Goal: Navigation & Orientation: Find specific page/section

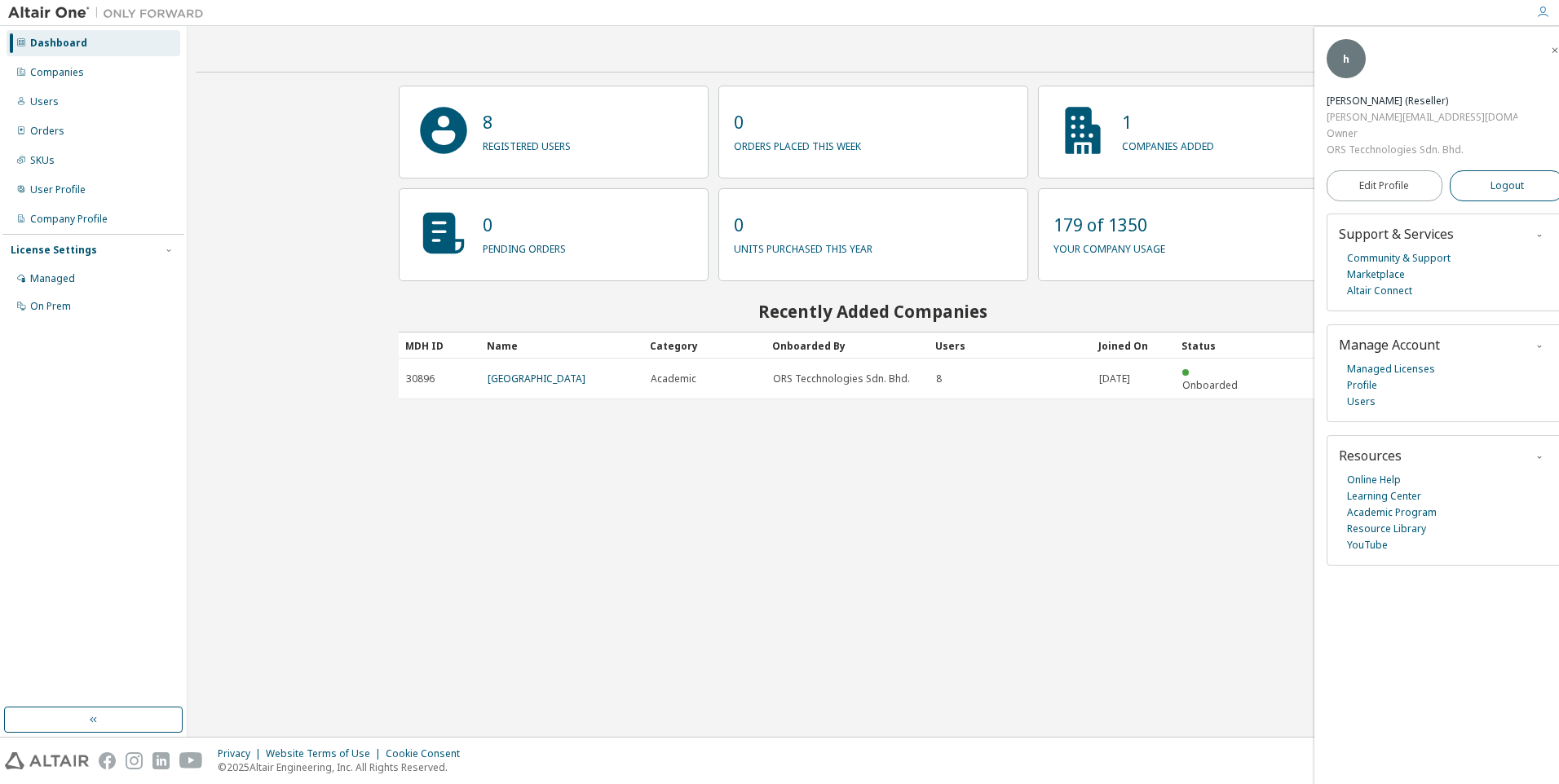
click at [1509, 177] on span "Logout" at bounding box center [1507, 186] width 34 height 16
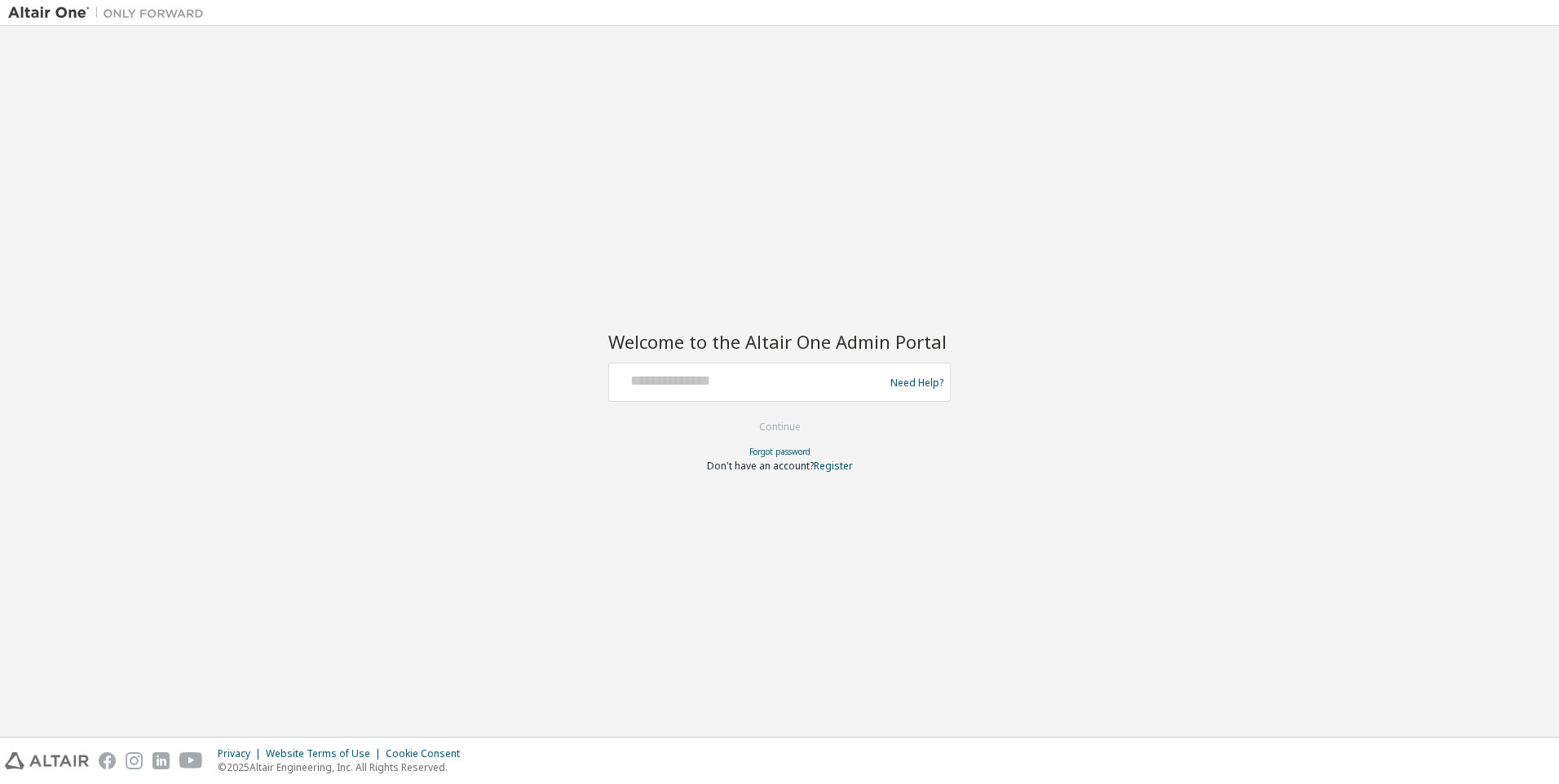
click at [802, 399] on div "Need Help?" at bounding box center [780, 383] width 343 height 39
click at [804, 383] on input "text" at bounding box center [749, 379] width 267 height 24
type input "**********"
click at [749, 431] on button "Continue" at bounding box center [780, 427] width 76 height 25
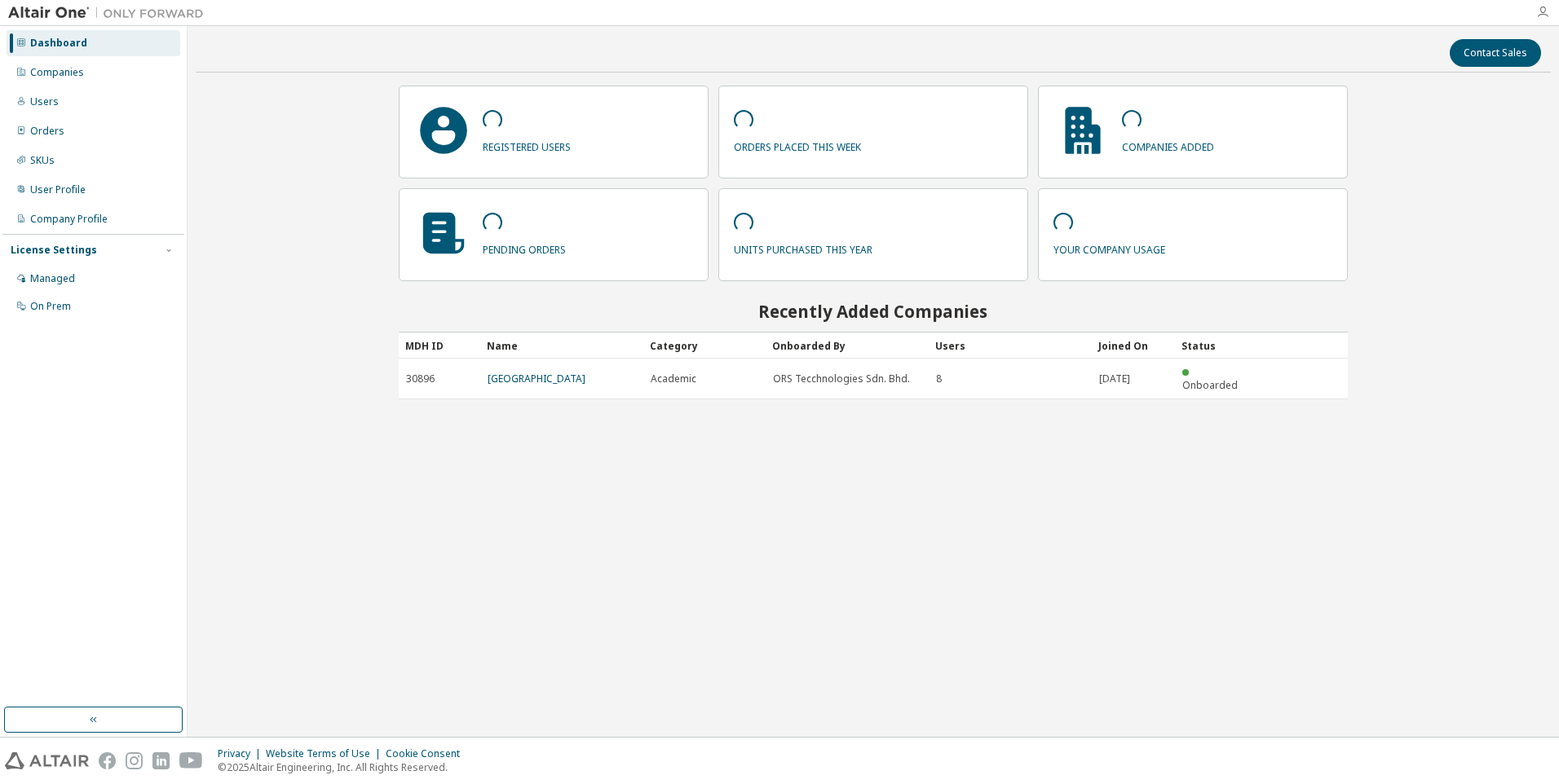
click at [1544, 12] on icon "button" at bounding box center [1543, 12] width 13 height 13
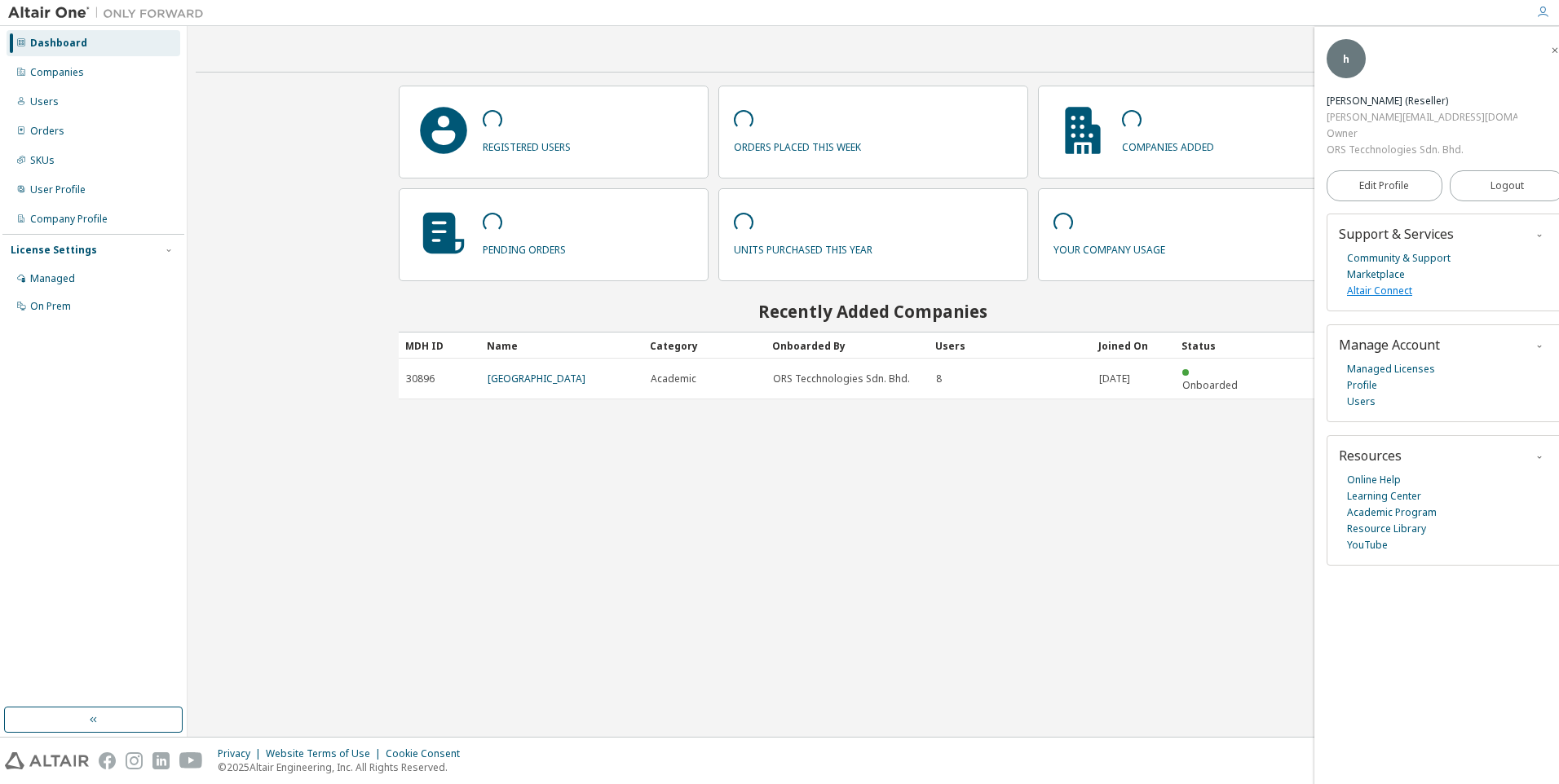
click at [1383, 283] on link "Altair Connect" at bounding box center [1380, 291] width 65 height 16
click at [1521, 170] on button "Logout" at bounding box center [1508, 186] width 116 height 31
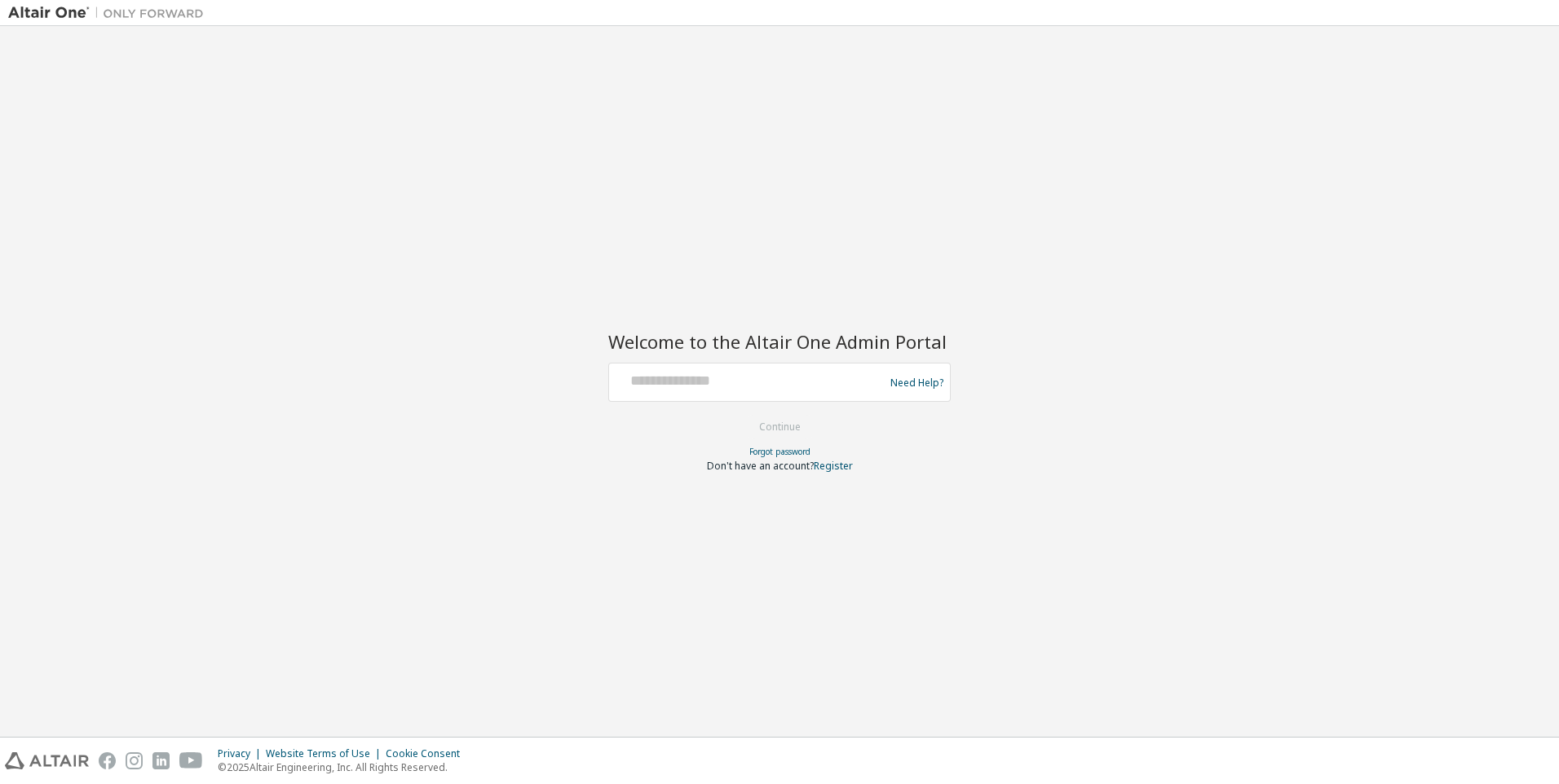
click at [818, 366] on div "Need Help?" at bounding box center [780, 383] width 343 height 39
click at [817, 378] on input "text" at bounding box center [749, 379] width 267 height 24
type input "**********"
click at [757, 431] on button "Continue" at bounding box center [780, 427] width 76 height 25
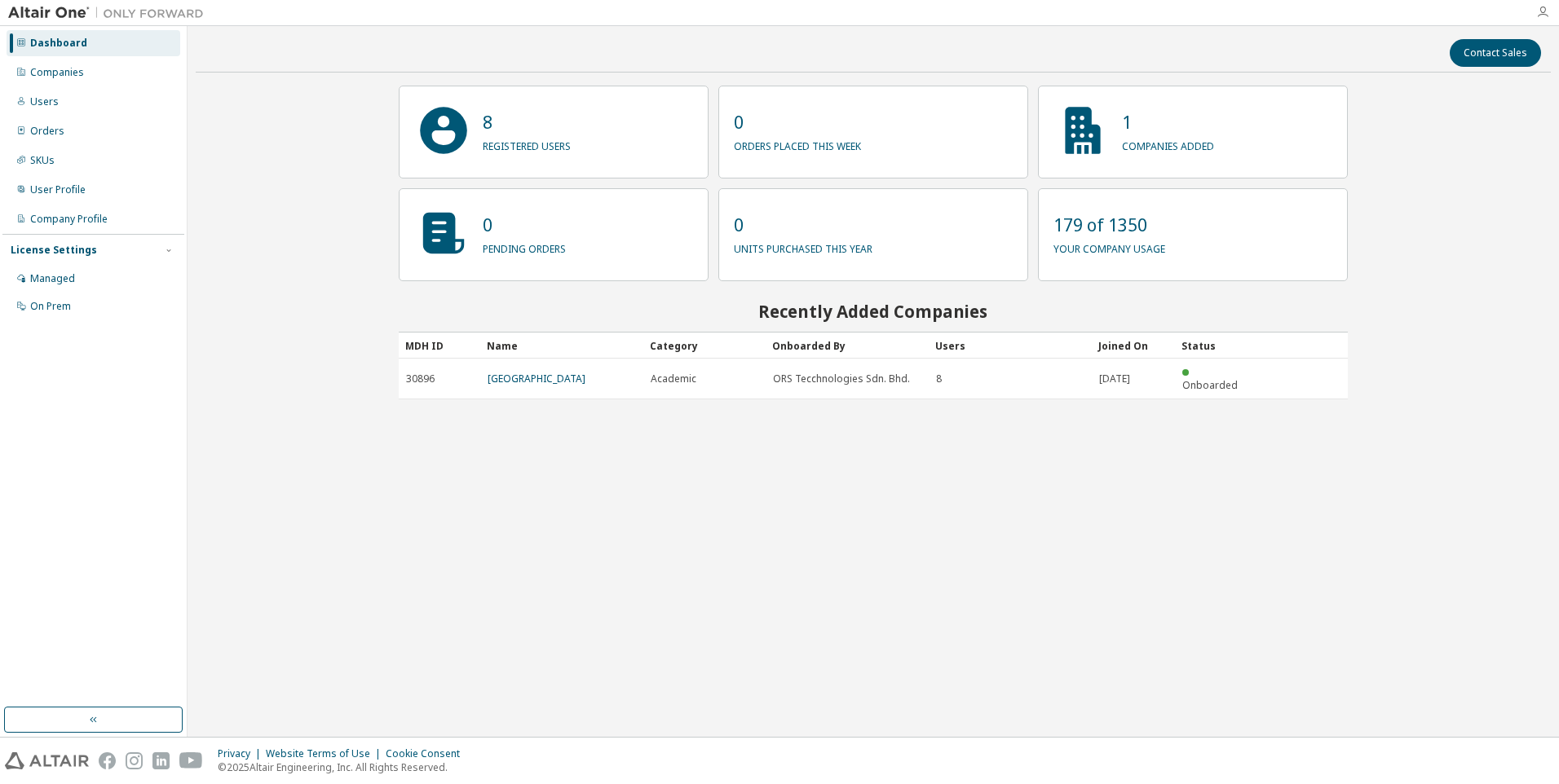
click at [1543, 16] on icon "button" at bounding box center [1543, 12] width 13 height 13
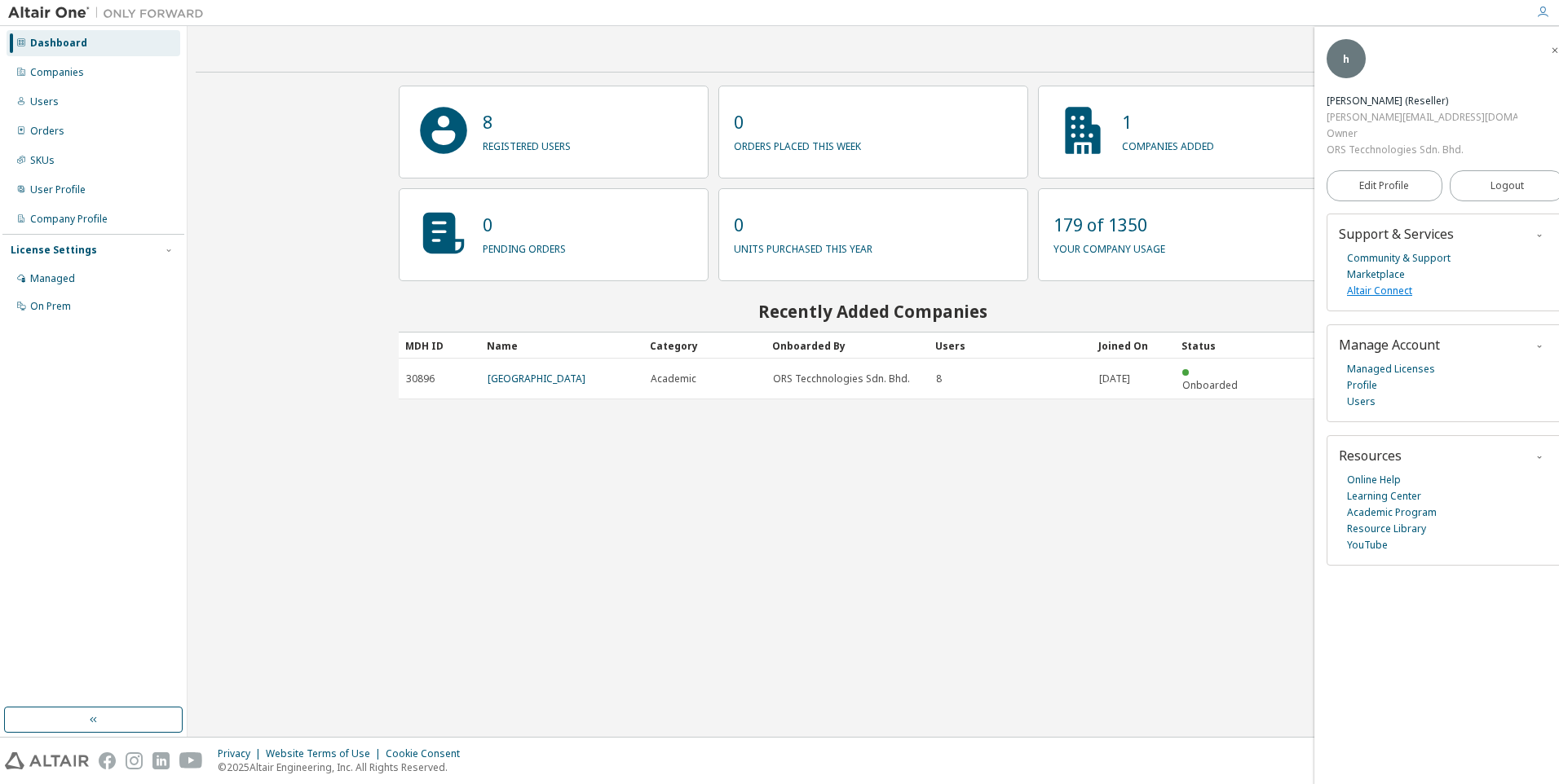
click at [1395, 283] on link "Altair Connect" at bounding box center [1380, 291] width 65 height 16
click at [1392, 267] on link "Marketplace" at bounding box center [1376, 275] width 58 height 16
